Goal: Information Seeking & Learning: Learn about a topic

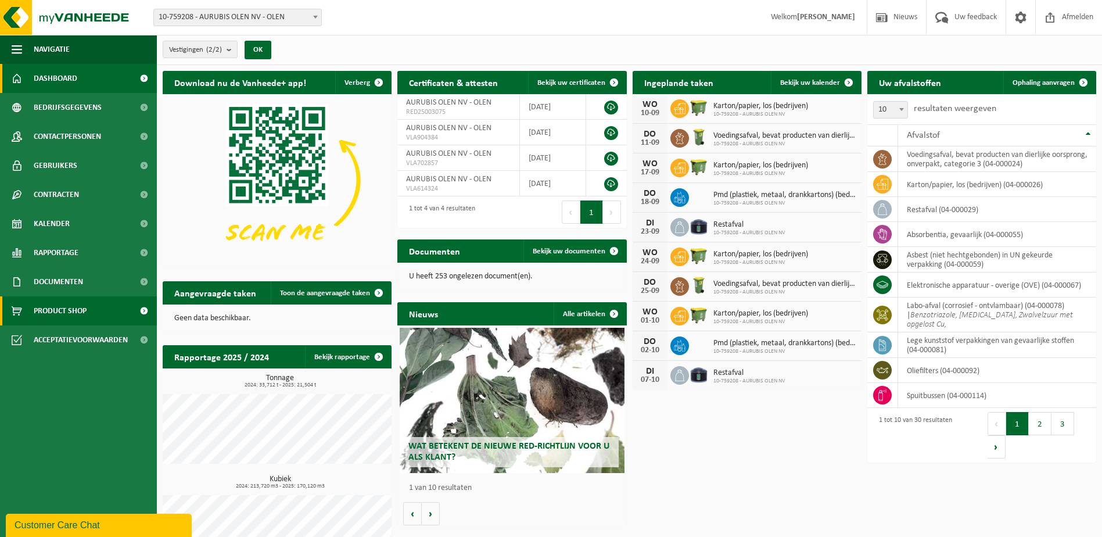
click at [66, 313] on span "Product Shop" at bounding box center [60, 310] width 53 height 29
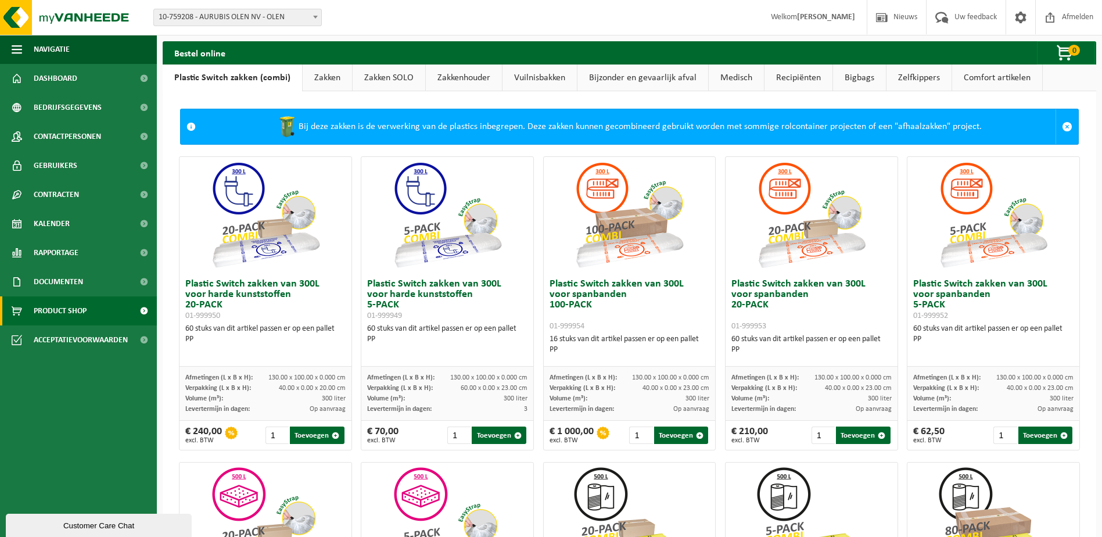
click at [787, 77] on link "Recipiënten" at bounding box center [799, 77] width 68 height 27
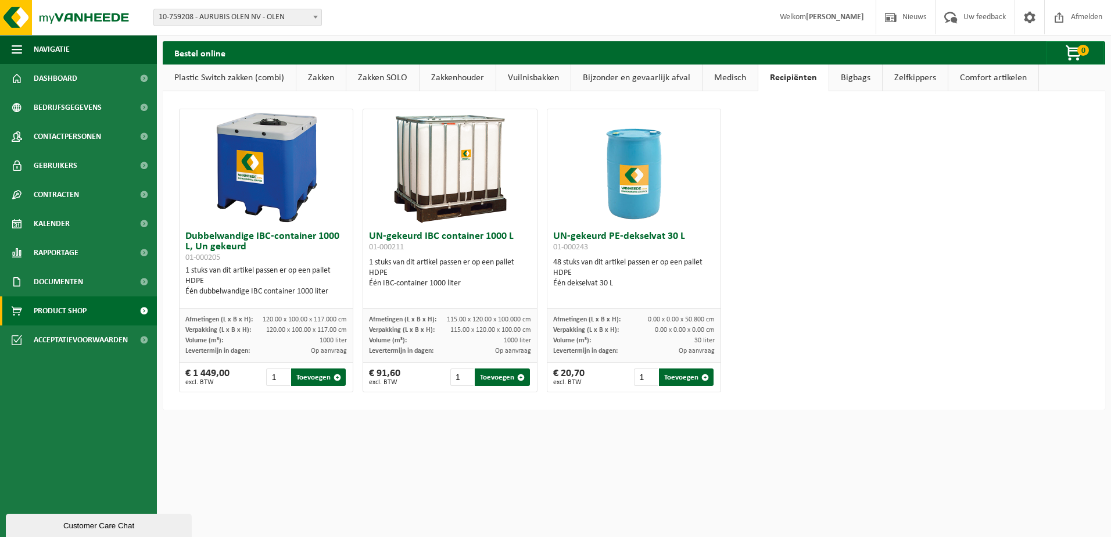
click at [241, 76] on link "Plastic Switch zakken (combi)" at bounding box center [229, 77] width 133 height 27
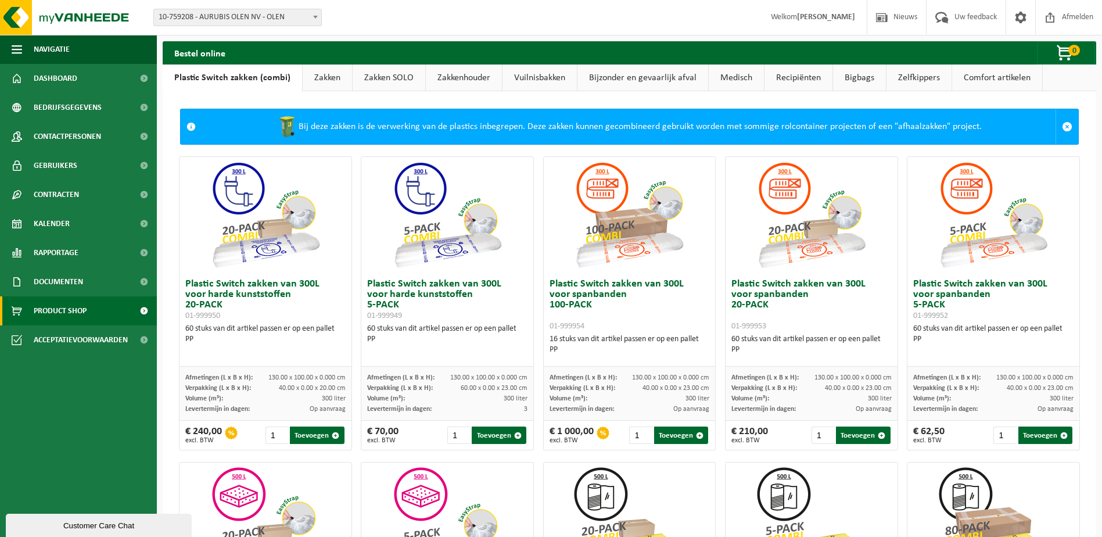
click at [317, 74] on link "Zakken" at bounding box center [327, 77] width 49 height 27
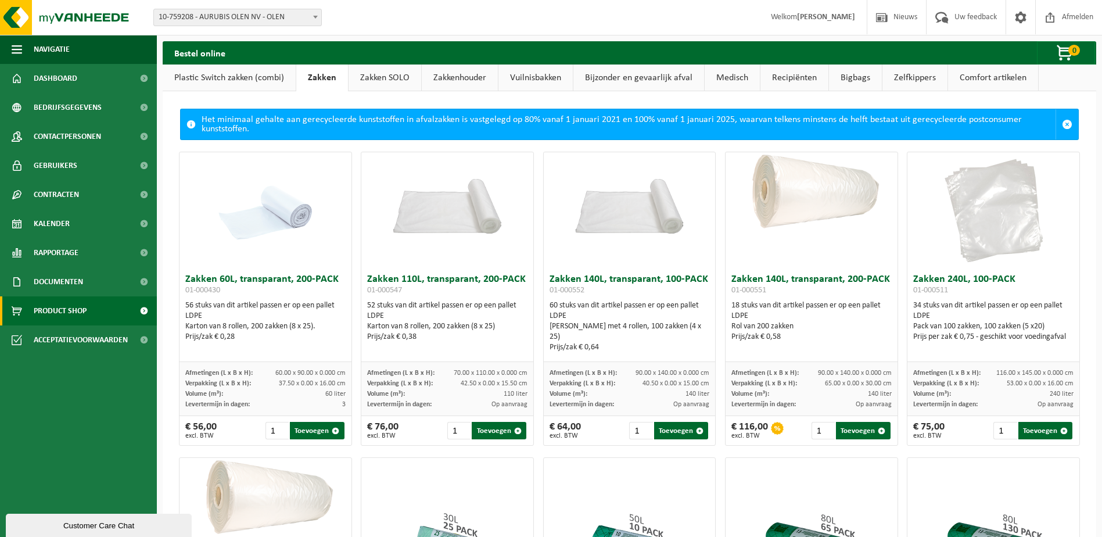
click at [368, 72] on link "Zakken SOLO" at bounding box center [385, 77] width 73 height 27
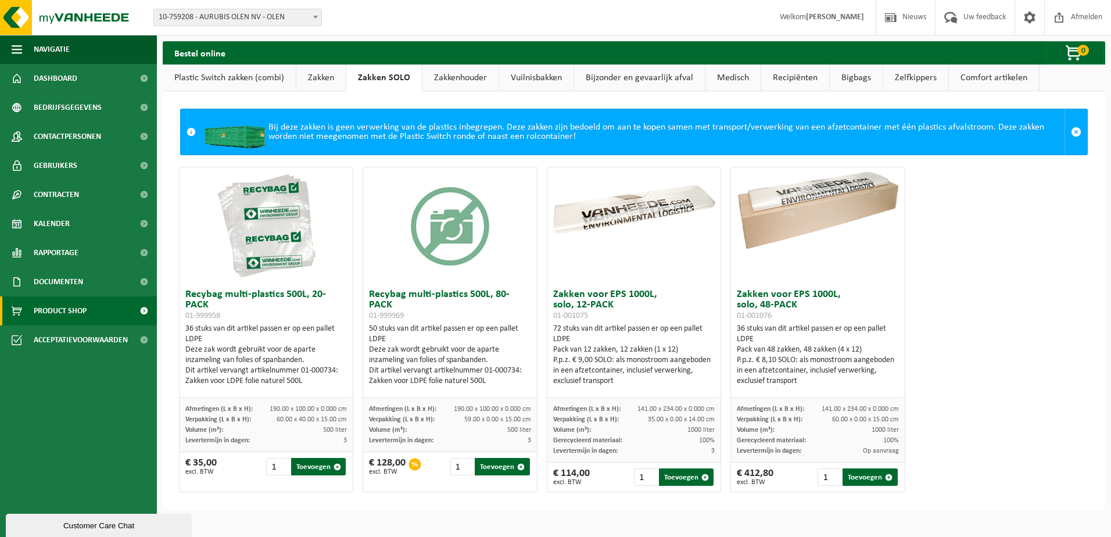
click at [1003, 83] on link "Comfort artikelen" at bounding box center [994, 77] width 90 height 27
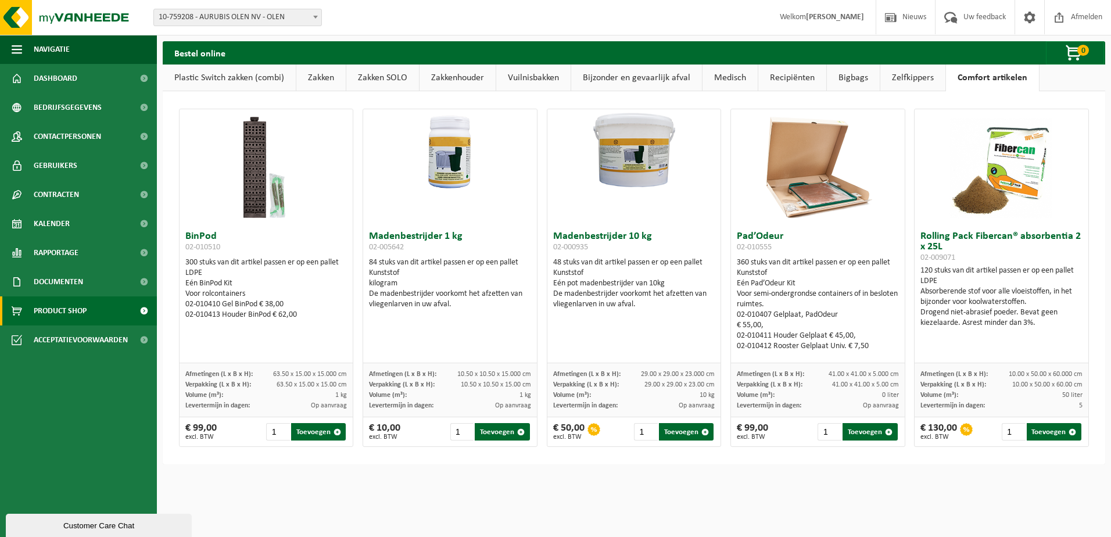
click at [222, 73] on link "Plastic Switch zakken (combi)" at bounding box center [229, 77] width 133 height 27
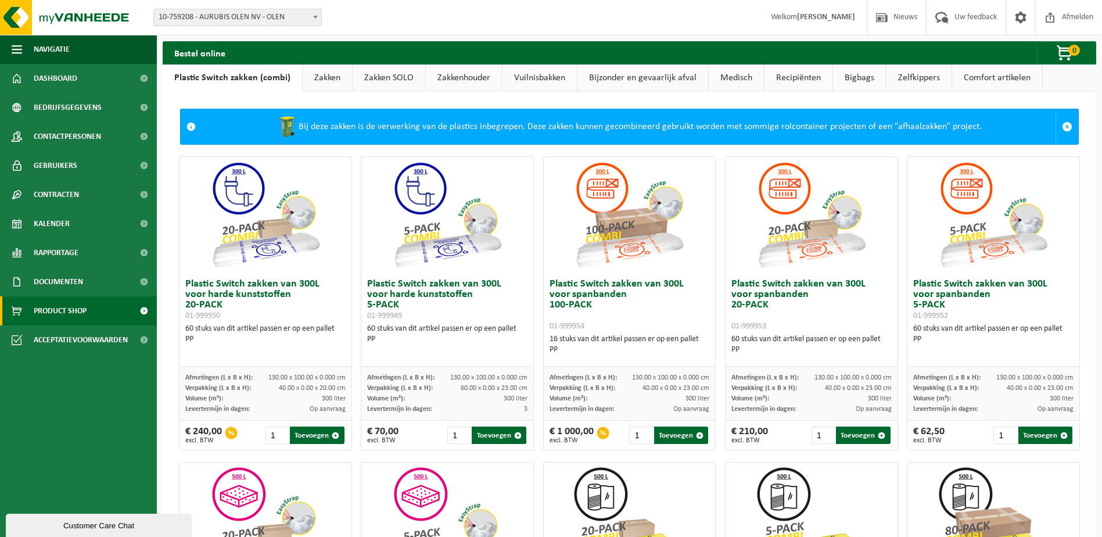
click at [807, 81] on link "Recipiënten" at bounding box center [799, 77] width 68 height 27
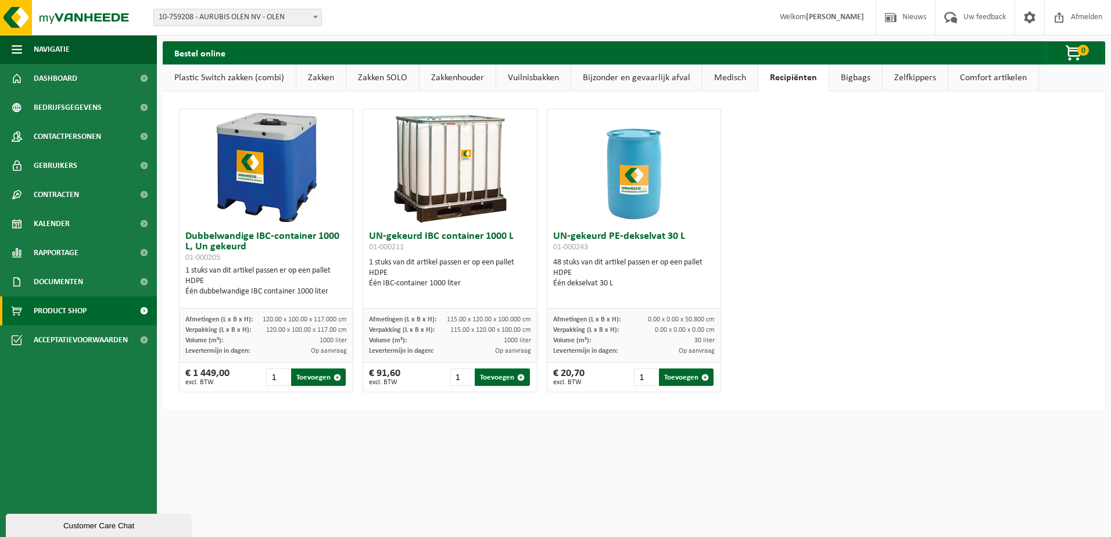
click at [719, 72] on link "Medisch" at bounding box center [729, 77] width 55 height 27
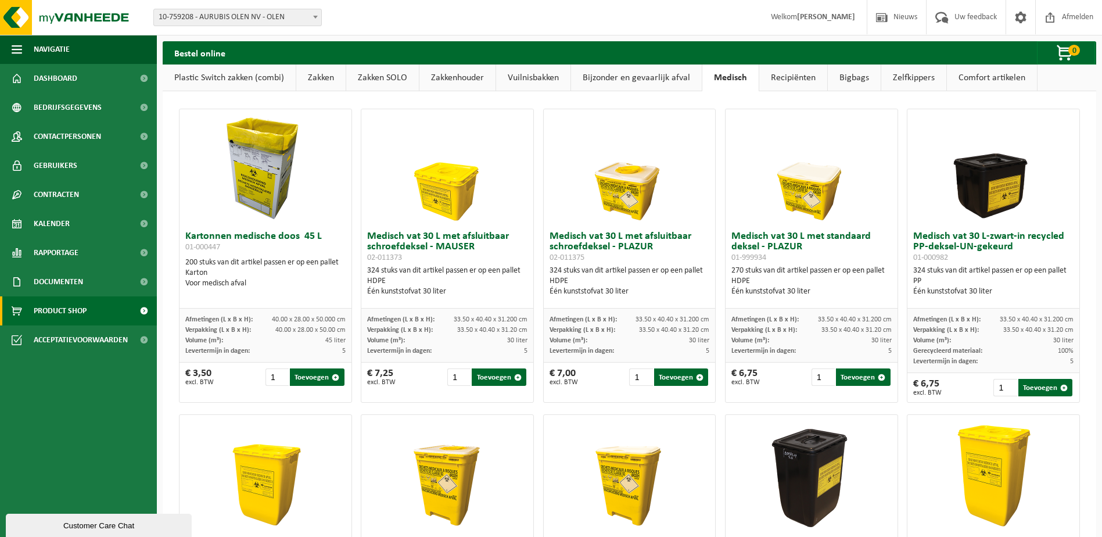
click at [658, 76] on link "Bijzonder en gevaarlijk afval" at bounding box center [636, 77] width 131 height 27
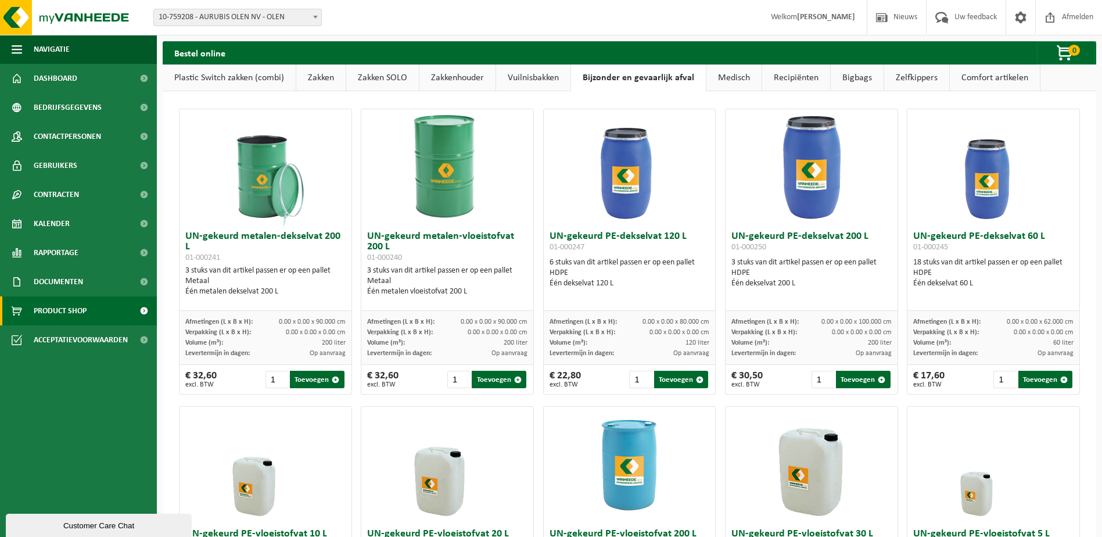
click at [503, 78] on link "Vuilnisbakken" at bounding box center [533, 77] width 74 height 27
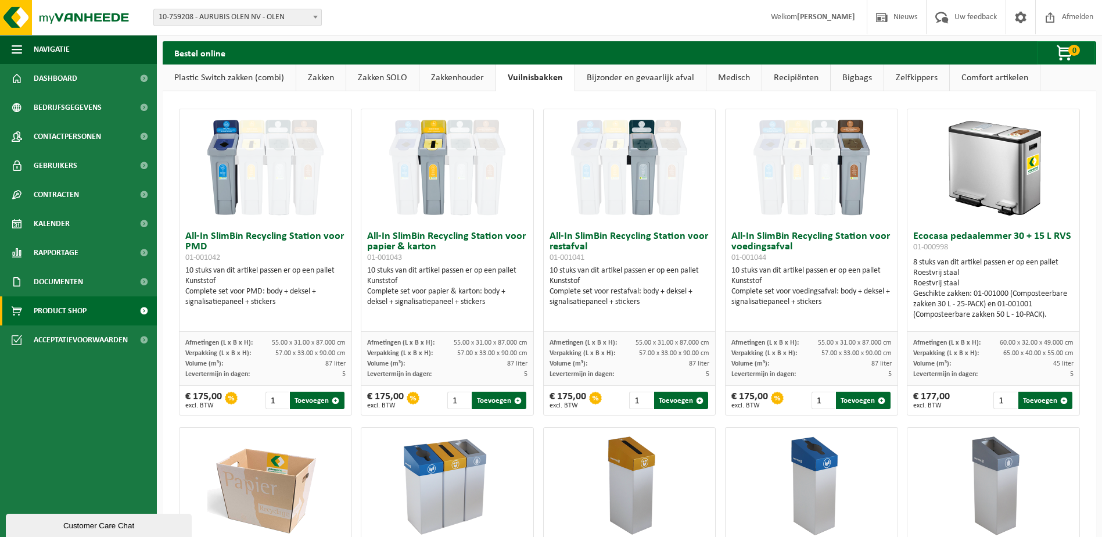
drag, startPoint x: 628, startPoint y: 76, endPoint x: 622, endPoint y: 78, distance: 6.3
click at [628, 76] on link "Bijzonder en gevaarlijk afval" at bounding box center [640, 77] width 131 height 27
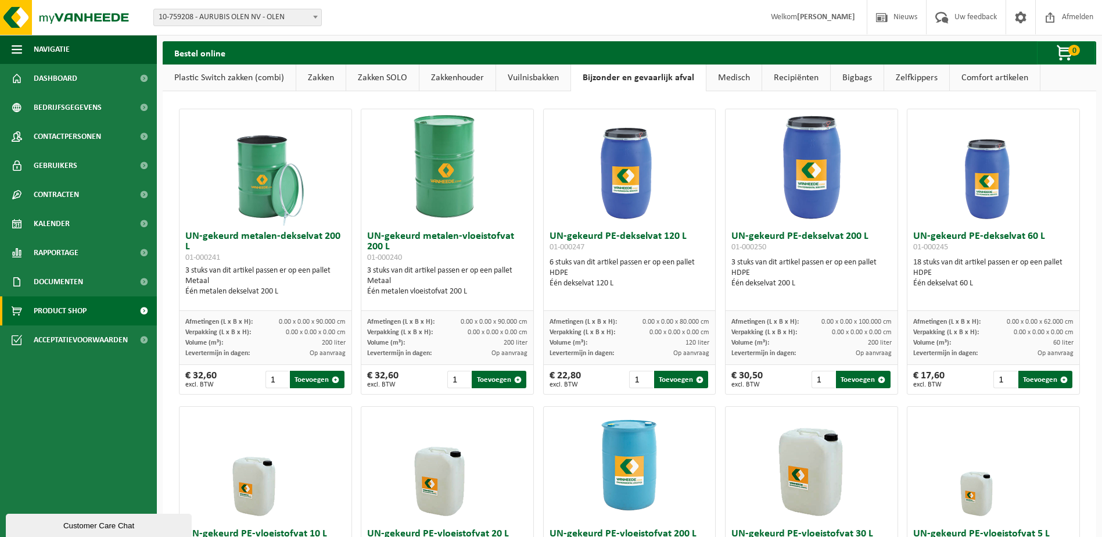
click at [213, 76] on link "Plastic Switch zakken (combi)" at bounding box center [229, 77] width 133 height 27
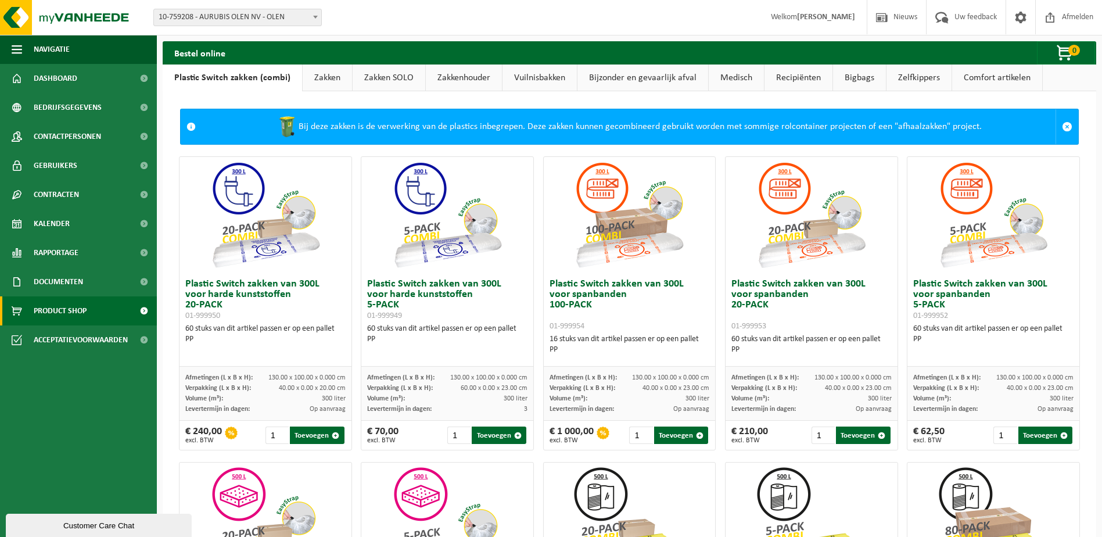
click at [310, 76] on link "Zakken" at bounding box center [327, 77] width 49 height 27
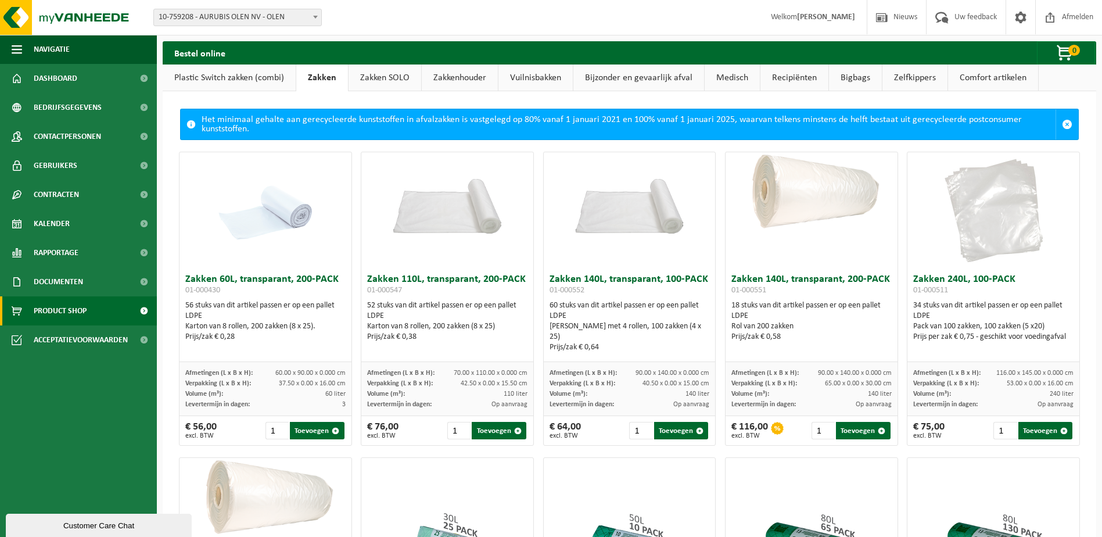
click at [381, 82] on link "Zakken SOLO" at bounding box center [385, 77] width 73 height 27
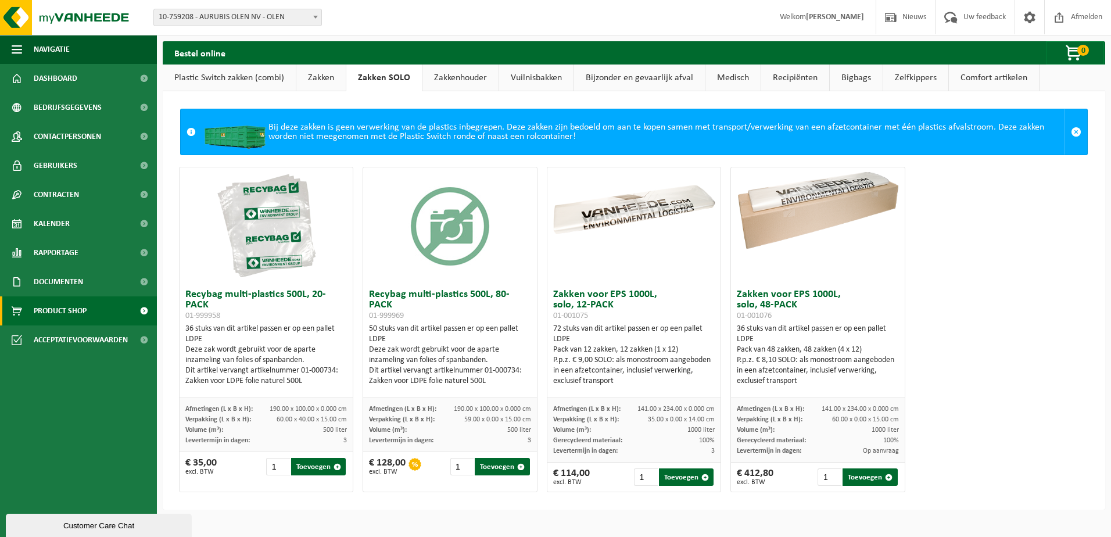
click at [458, 78] on link "Zakkenhouder" at bounding box center [460, 77] width 76 height 27
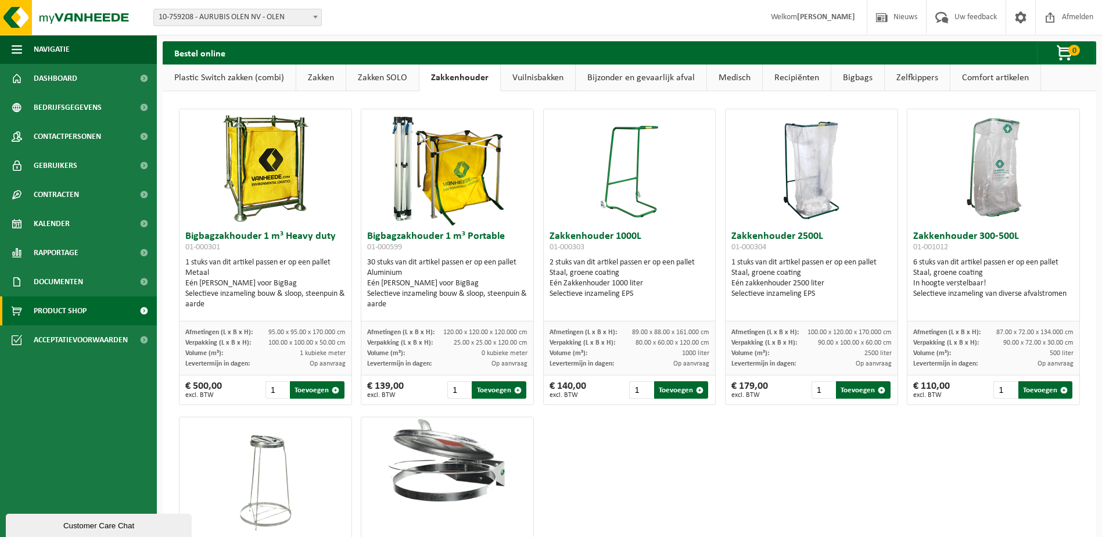
click at [530, 77] on link "Vuilnisbakken" at bounding box center [538, 77] width 74 height 27
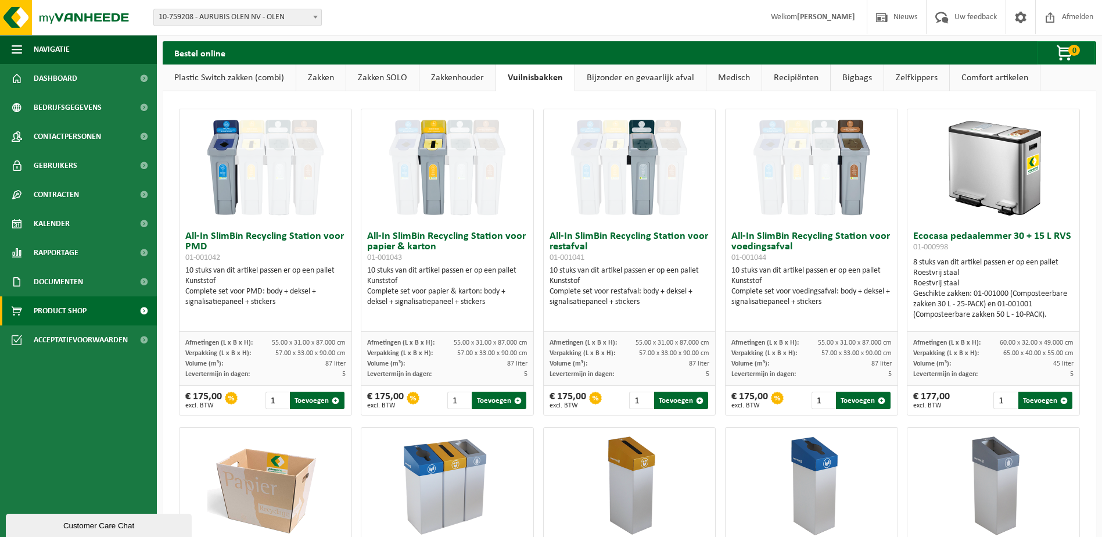
click at [670, 77] on link "Bijzonder en gevaarlijk afval" at bounding box center [640, 77] width 131 height 27
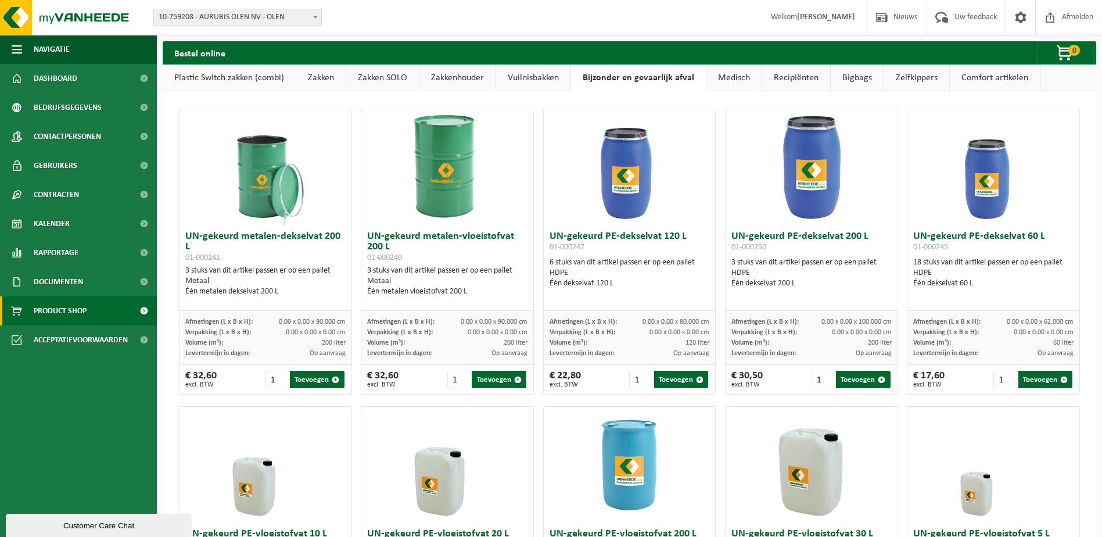
click at [727, 73] on link "Medisch" at bounding box center [733, 77] width 55 height 27
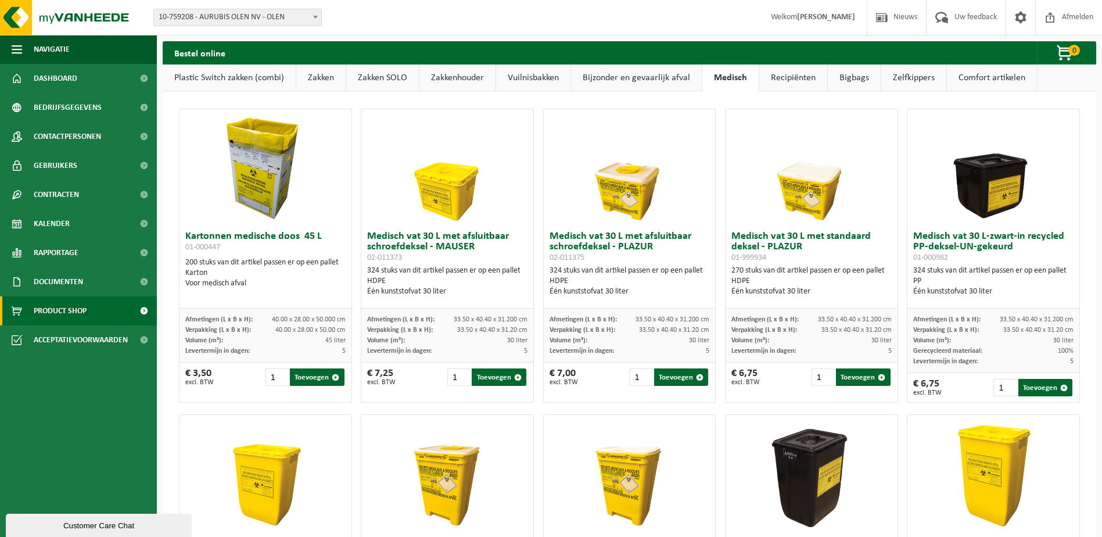
click at [784, 76] on link "Recipiënten" at bounding box center [793, 77] width 68 height 27
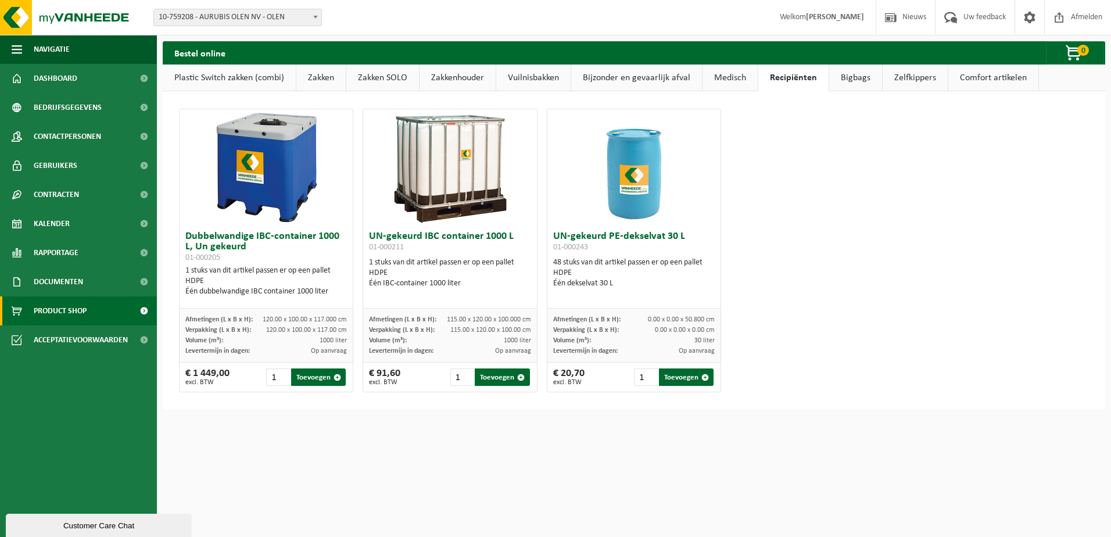
click at [847, 78] on link "Bigbags" at bounding box center [855, 77] width 53 height 27
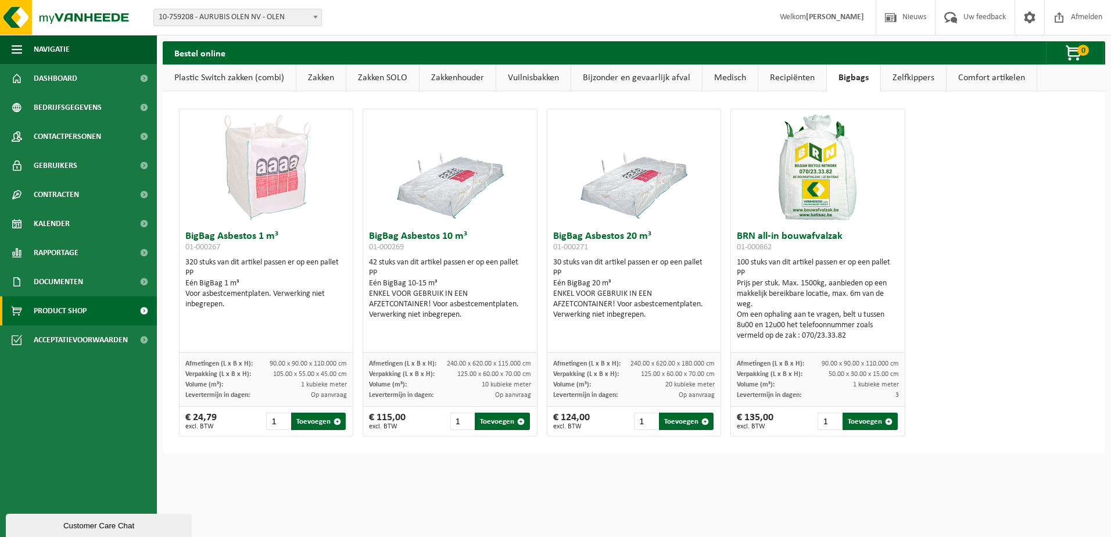
click at [912, 78] on link "Zelfkippers" at bounding box center [913, 77] width 65 height 27
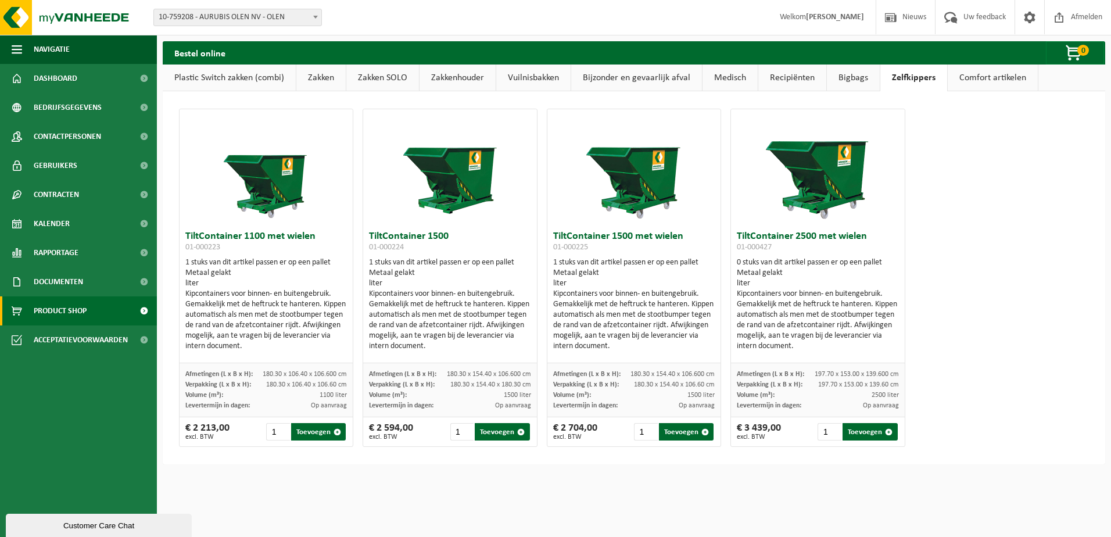
click at [988, 78] on link "Comfort artikelen" at bounding box center [993, 77] width 90 height 27
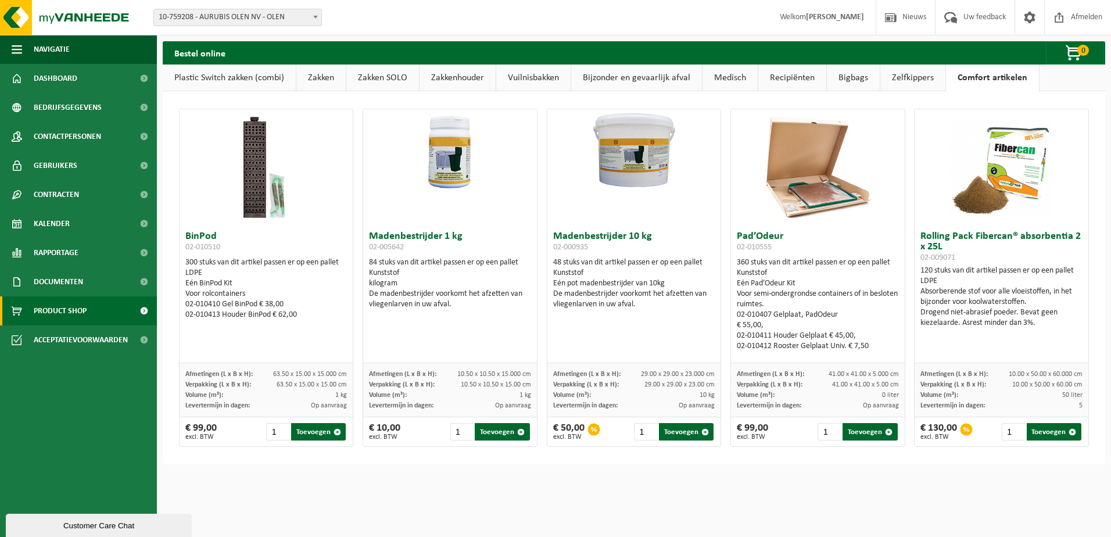
click at [248, 78] on link "Plastic Switch zakken (combi)" at bounding box center [229, 77] width 133 height 27
